Goal: Navigation & Orientation: Find specific page/section

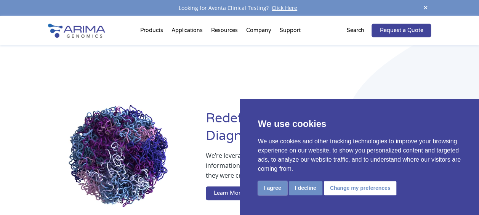
click at [273, 188] on button "I agree" at bounding box center [272, 188] width 29 height 14
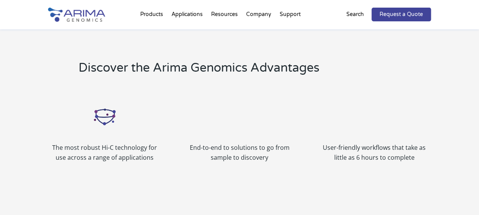
scroll to position [791, 0]
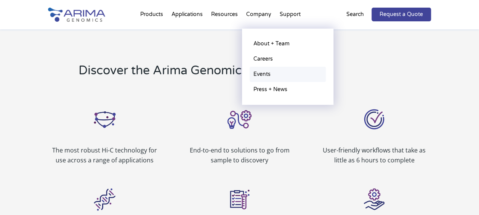
click at [264, 76] on link "Events" at bounding box center [288, 74] width 76 height 15
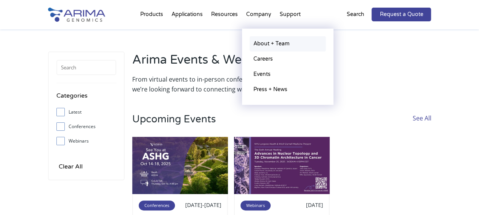
click at [264, 45] on link "About + Team" at bounding box center [288, 43] width 76 height 15
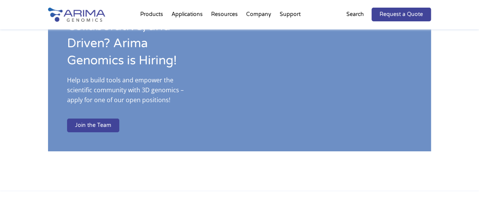
scroll to position [1253, 0]
